Goal: Transaction & Acquisition: Subscribe to service/newsletter

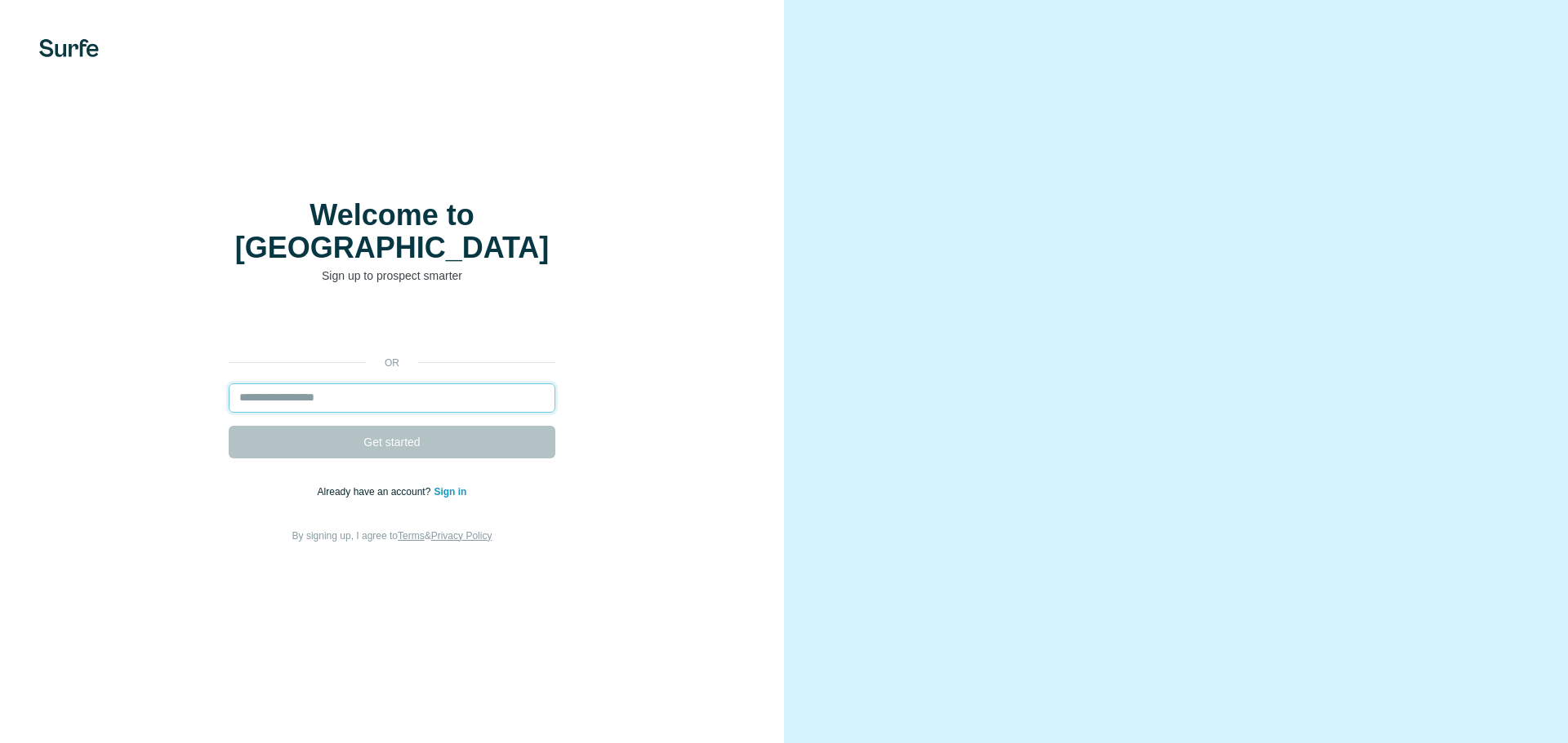
click at [393, 388] on input "email" at bounding box center [392, 398] width 326 height 29
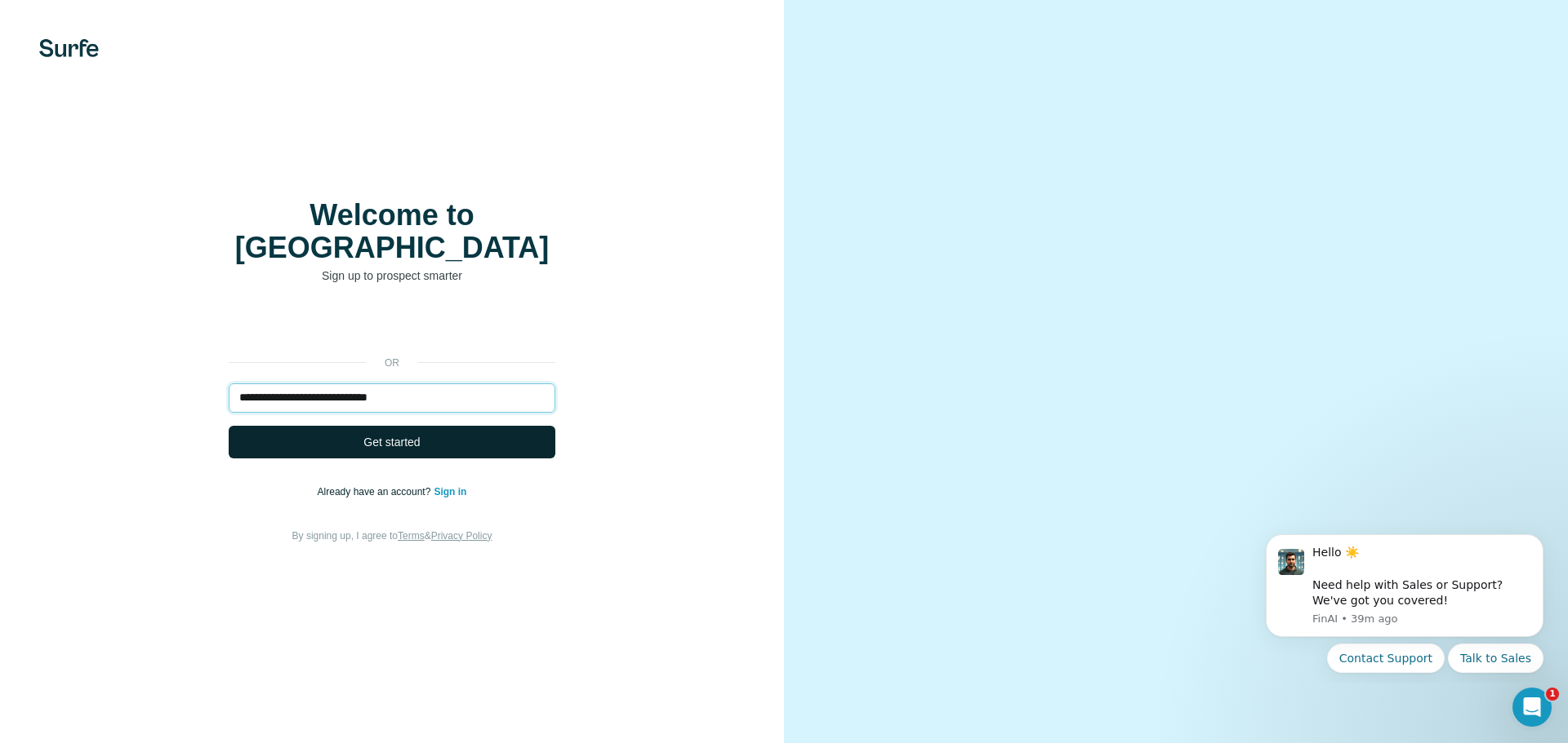
type input "**********"
click at [396, 434] on span "Get started" at bounding box center [392, 441] width 57 height 16
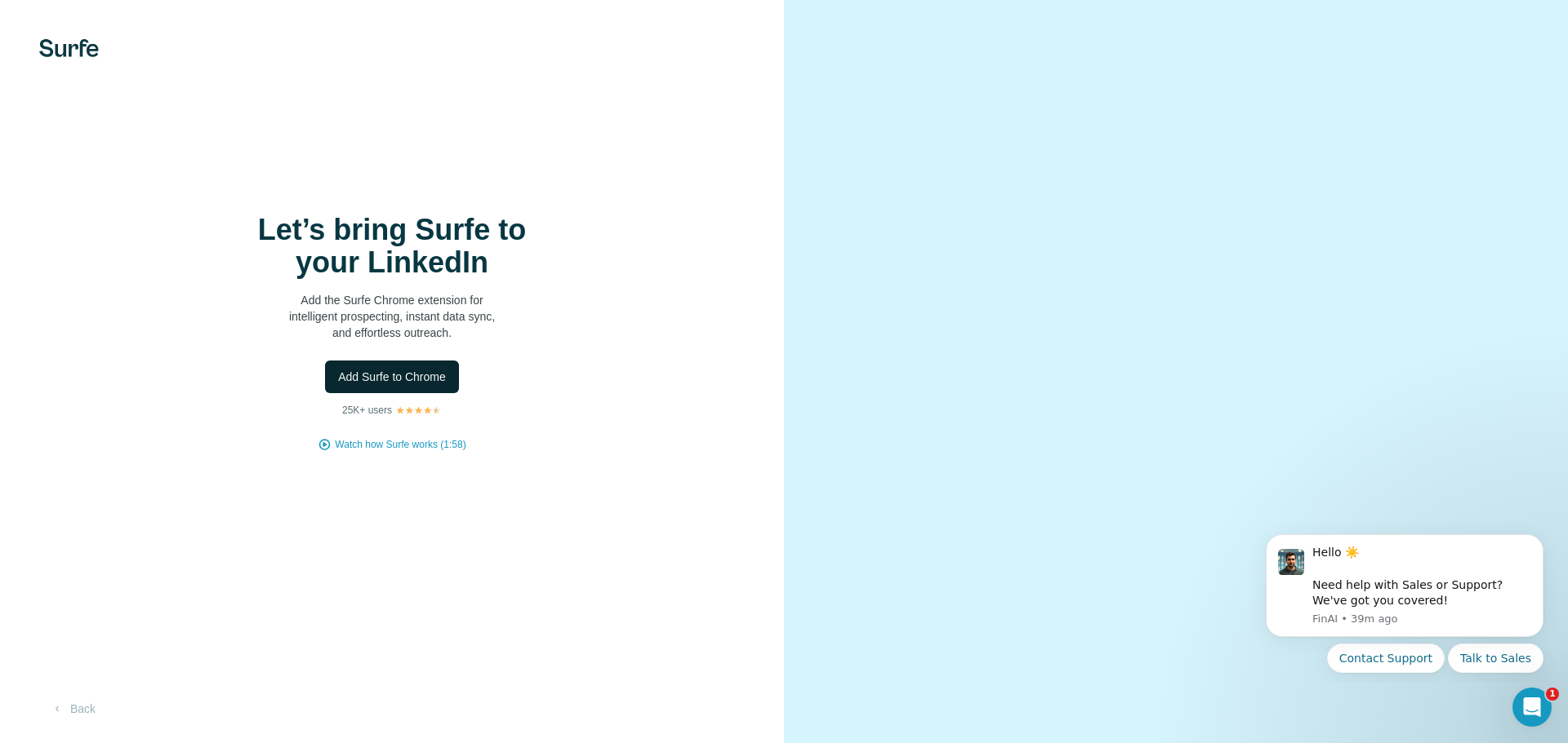
click at [429, 373] on span "Add Surfe to Chrome" at bounding box center [392, 376] width 108 height 16
drag, startPoint x: 120, startPoint y: 230, endPoint x: 108, endPoint y: 126, distance: 104.7
click at [118, 229] on div "Let’s bring Surfe to your LinkedIn Add the Surfe Chrome extension for intellige…" at bounding box center [392, 333] width 719 height 239
click at [52, 40] on img at bounding box center [69, 48] width 59 height 18
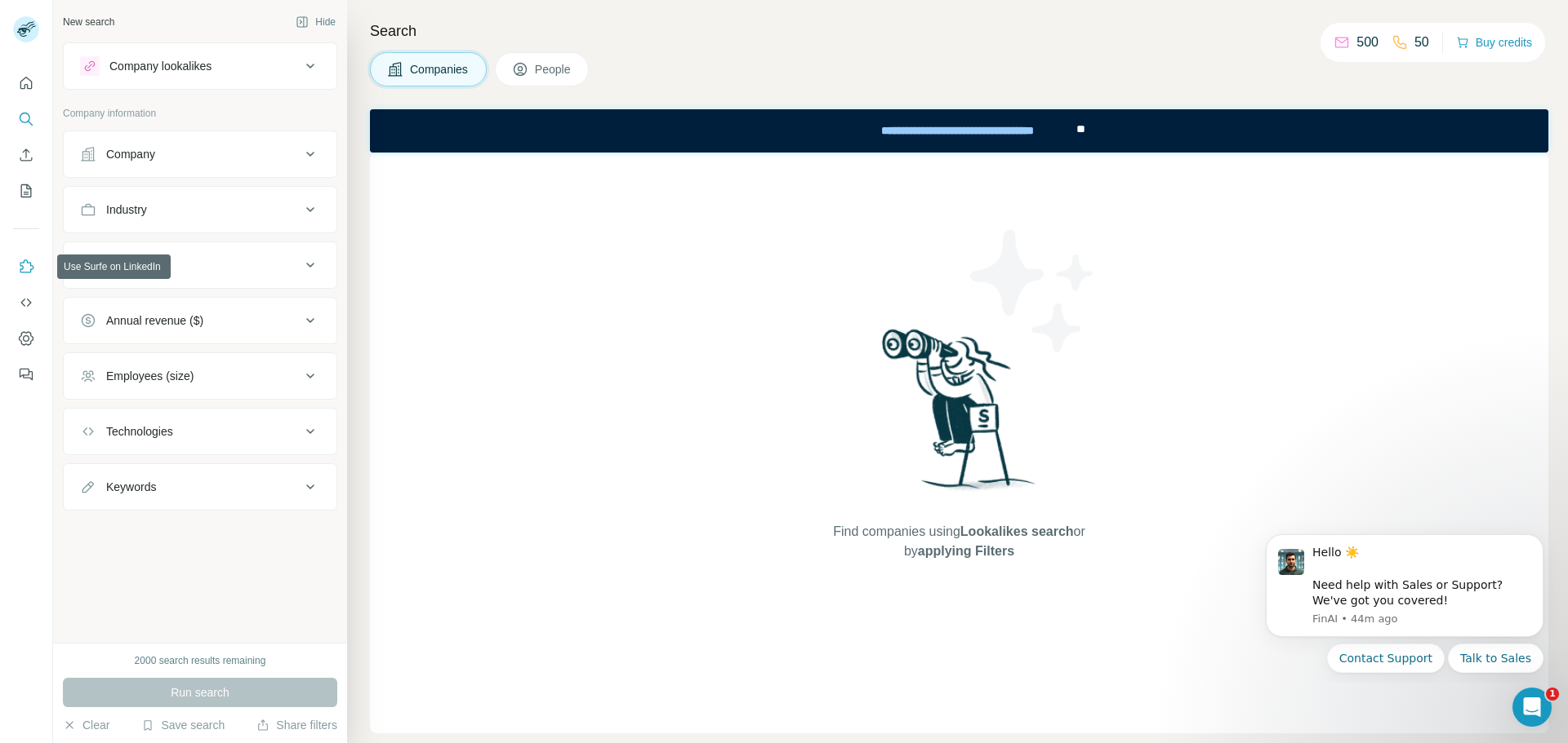
click at [25, 268] on icon "Use Surfe on LinkedIn" at bounding box center [25, 266] width 16 height 16
